Goal: Check status: Check status

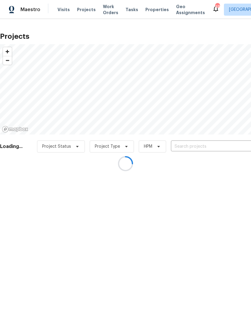
click at [194, 146] on div at bounding box center [125, 163] width 251 height 327
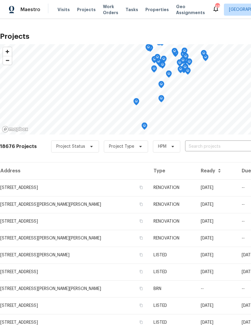
click at [200, 146] on input "text" at bounding box center [219, 146] width 69 height 9
type input "golden ea"
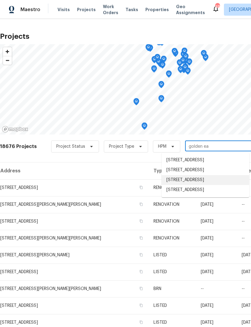
click at [209, 185] on li "[STREET_ADDRESS]" at bounding box center [205, 180] width 88 height 10
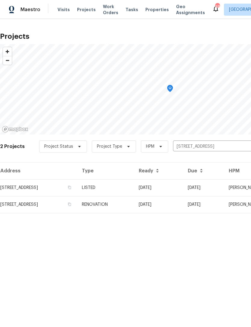
click at [25, 185] on td "[STREET_ADDRESS]" at bounding box center [38, 187] width 77 height 17
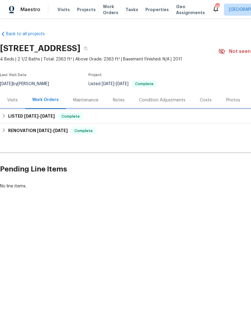
click at [13, 116] on h6 "LISTED [DATE] - [DATE]" at bounding box center [31, 116] width 47 height 7
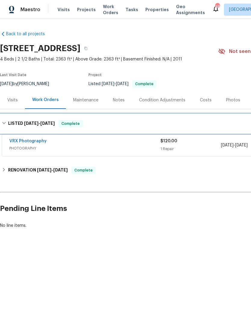
click at [16, 125] on h6 "LISTED [DATE] - [DATE]" at bounding box center [31, 123] width 47 height 7
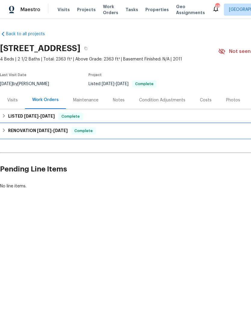
click at [17, 131] on h6 "RENOVATION [DATE] - [DATE]" at bounding box center [38, 130] width 60 height 7
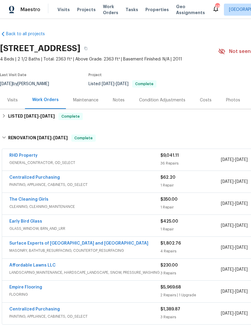
click at [21, 154] on link "RHD Property" at bounding box center [23, 155] width 28 height 4
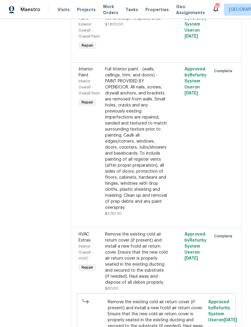
scroll to position [303, 0]
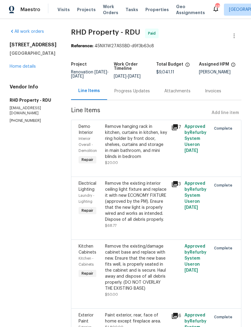
scroll to position [0, 0]
click at [133, 94] on div "Progress Updates" at bounding box center [131, 91] width 35 height 6
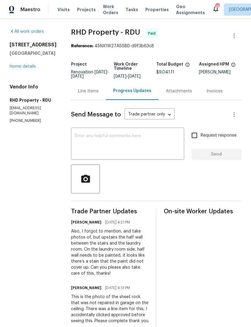
click at [20, 63] on div "[STREET_ADDRESS][PERSON_NAME] Home details" at bounding box center [33, 56] width 47 height 28
click at [16, 68] on link "Home details" at bounding box center [23, 66] width 26 height 4
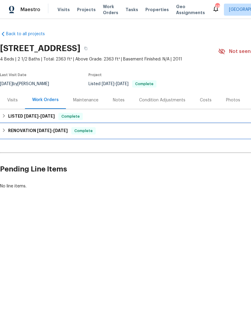
click at [52, 132] on span "[DATE] - [DATE]" at bounding box center [52, 130] width 31 height 4
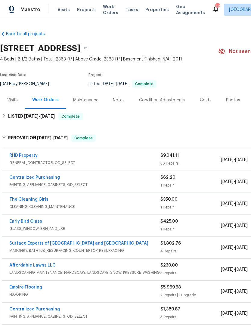
click at [33, 155] on link "RHD Property" at bounding box center [23, 155] width 28 height 4
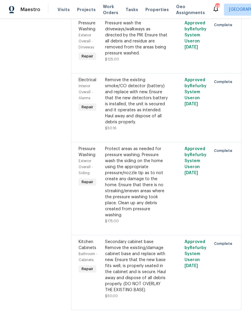
scroll to position [2623, 0]
